Goal: Task Accomplishment & Management: Manage account settings

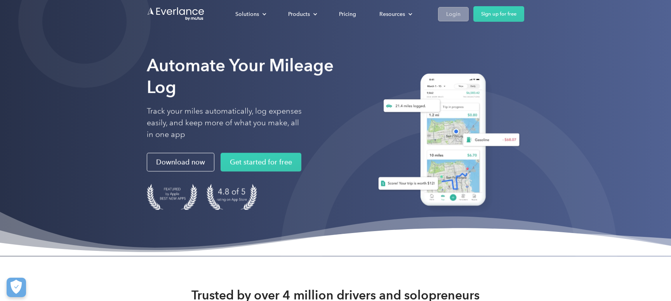
click at [455, 15] on div "Login" at bounding box center [453, 14] width 14 height 10
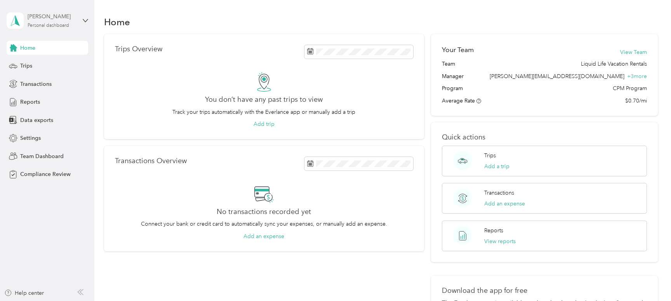
click at [56, 21] on div "[PERSON_NAME] Personal dashboard" at bounding box center [52, 20] width 49 height 16
click at [50, 61] on div "Team dashboard" at bounding box center [34, 64] width 42 height 8
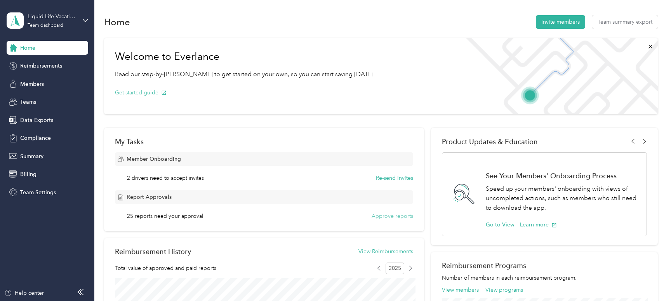
click at [390, 216] on button "Approve reports" at bounding box center [392, 216] width 42 height 8
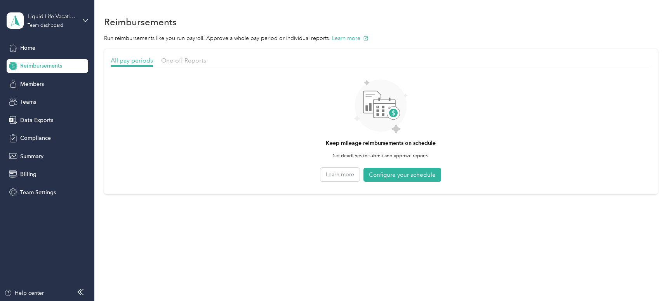
click at [182, 64] on div "One-off Reports" at bounding box center [183, 61] width 45 height 10
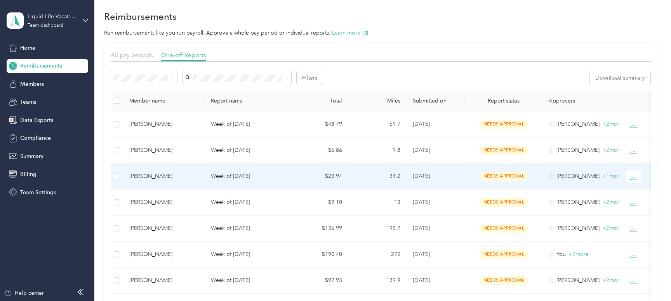
scroll to position [6, 0]
click at [509, 173] on span "needs approval" at bounding box center [503, 175] width 49 height 9
click at [262, 177] on p "Week of [DATE]" at bounding box center [247, 175] width 73 height 9
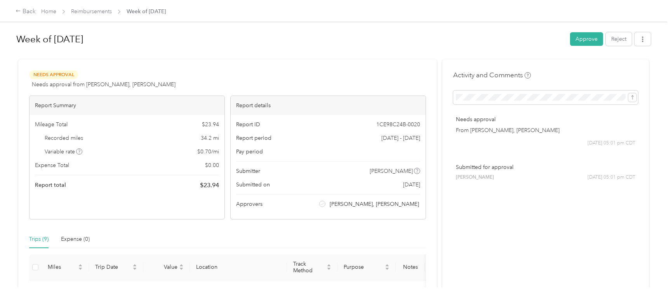
click at [588, 38] on button "Approve" at bounding box center [586, 39] width 33 height 14
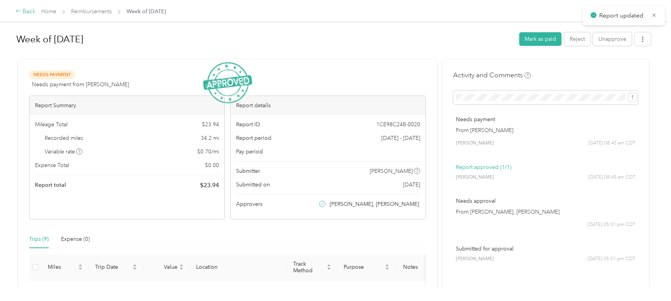
click at [25, 11] on div "Back" at bounding box center [26, 11] width 20 height 9
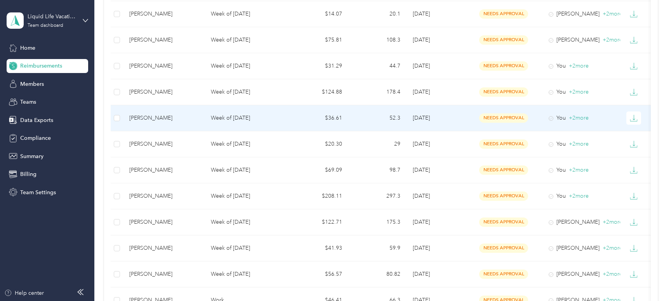
scroll to position [404, 0]
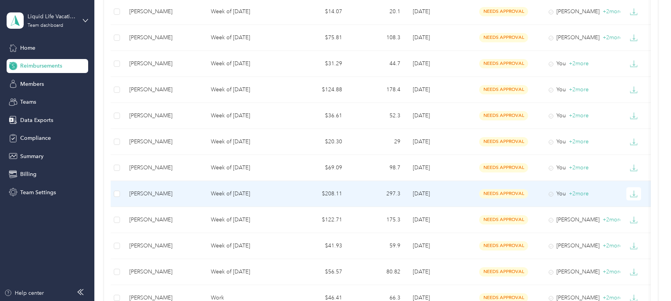
click at [224, 192] on p "Week of [DATE]" at bounding box center [247, 193] width 73 height 9
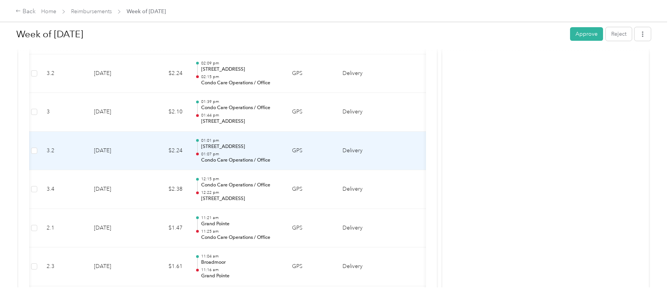
scroll to position [0, 2]
click at [244, 150] on div "01:01 pm [STREET_ADDRESS] 01:07 pm Condo Care Operations / Office" at bounding box center [239, 151] width 78 height 26
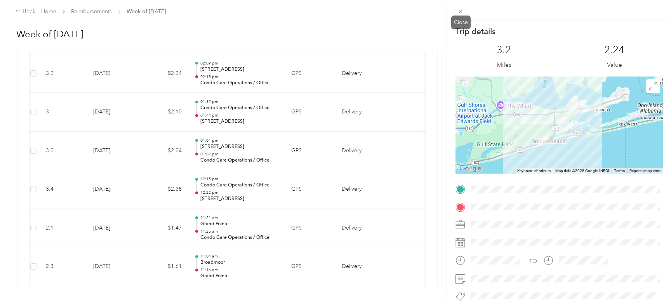
drag, startPoint x: 460, startPoint y: 12, endPoint x: 427, endPoint y: 38, distance: 42.8
click at [460, 12] on icon at bounding box center [461, 12] width 4 height 4
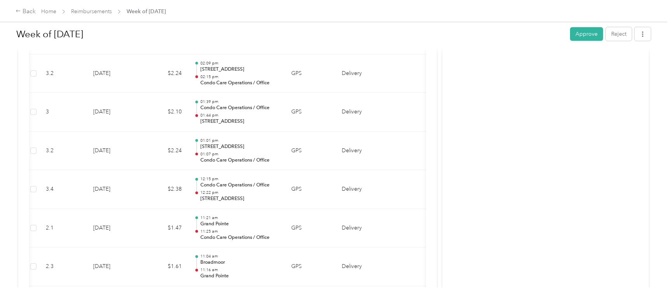
click at [595, 33] on button "Approve" at bounding box center [586, 34] width 33 height 14
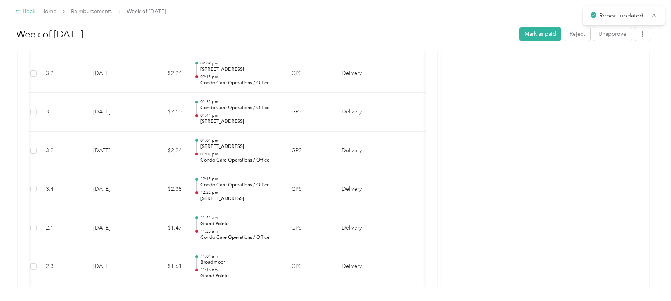
click at [29, 10] on div "Back" at bounding box center [26, 11] width 20 height 9
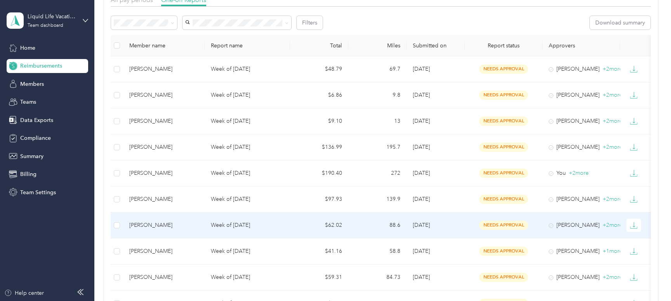
scroll to position [60, 0]
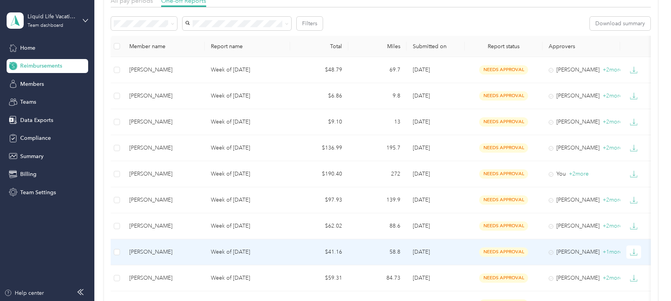
click at [161, 248] on div "[PERSON_NAME]" at bounding box center [163, 252] width 69 height 9
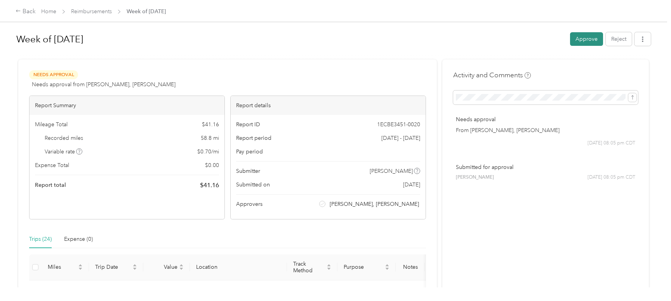
click at [586, 40] on button "Approve" at bounding box center [586, 39] width 33 height 14
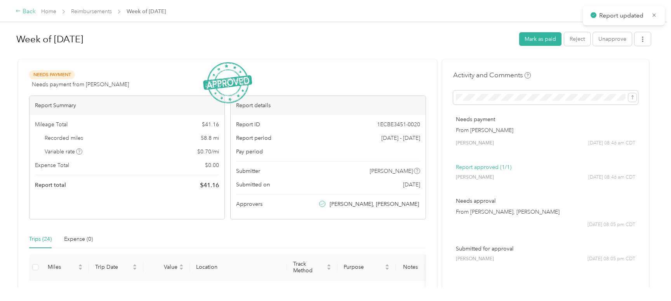
click at [24, 11] on div "Back" at bounding box center [26, 11] width 20 height 9
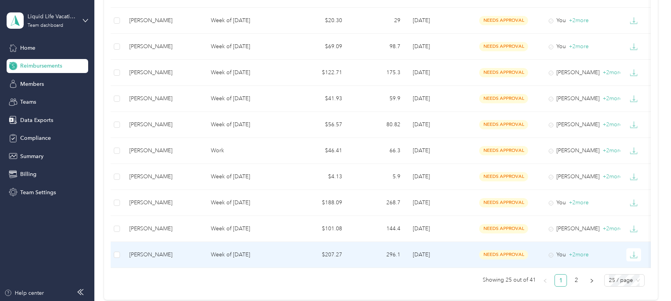
scroll to position [500, 0]
click at [260, 256] on p "Week of [DATE]" at bounding box center [247, 254] width 73 height 9
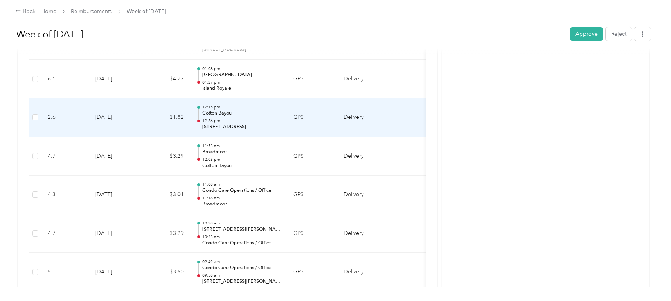
scroll to position [1303, 0]
